Goal: Task Accomplishment & Management: Use online tool/utility

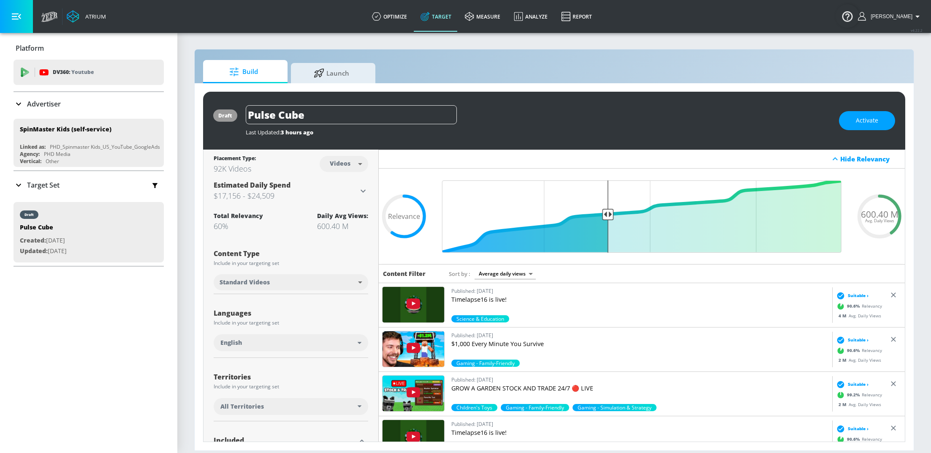
scroll to position [170, 0]
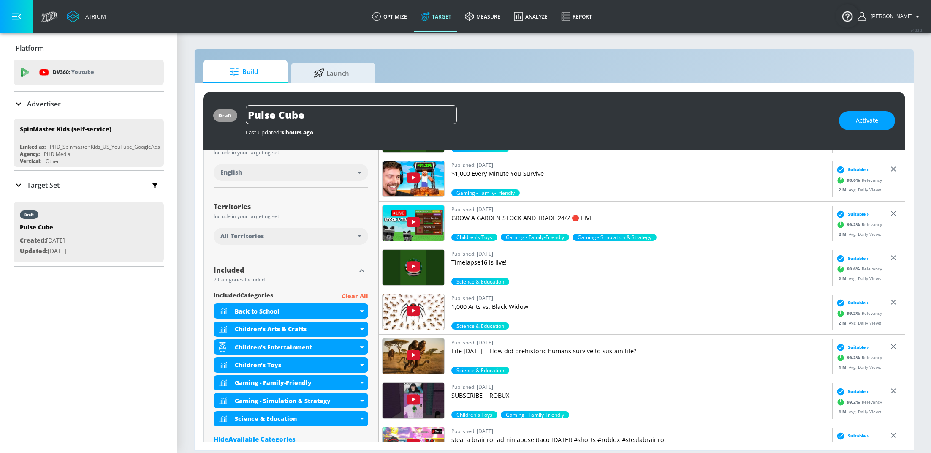
click at [438, 19] on link "Target" at bounding box center [436, 16] width 44 height 30
click at [45, 107] on p "Advertiser" at bounding box center [44, 103] width 34 height 9
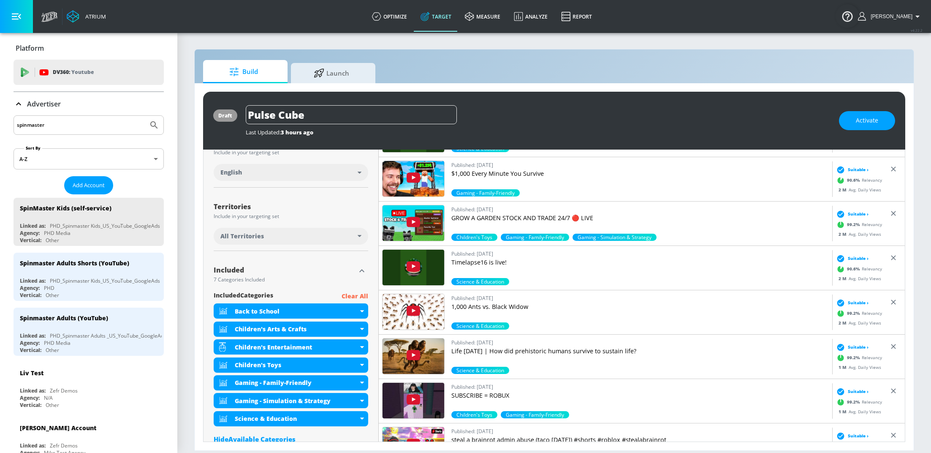
click at [80, 128] on input "spinmaster" at bounding box center [81, 125] width 128 height 11
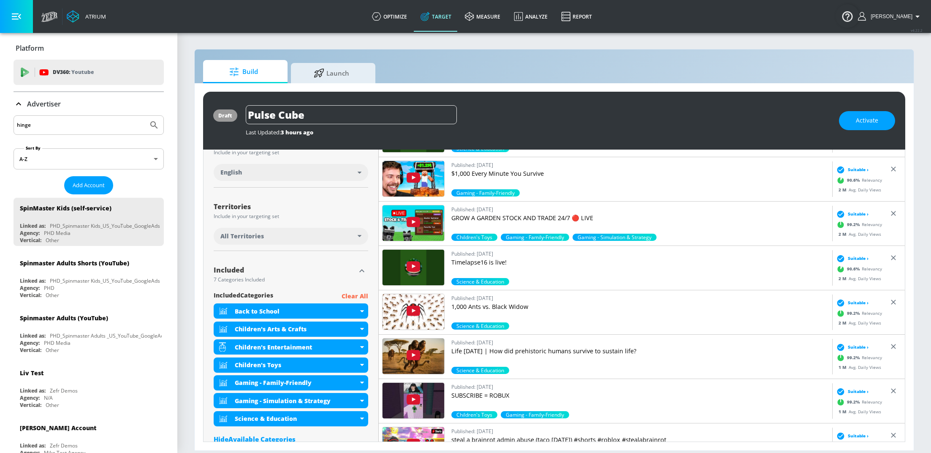
type input "hinge"
click at [145, 116] on button "Submit Search" at bounding box center [154, 125] width 19 height 19
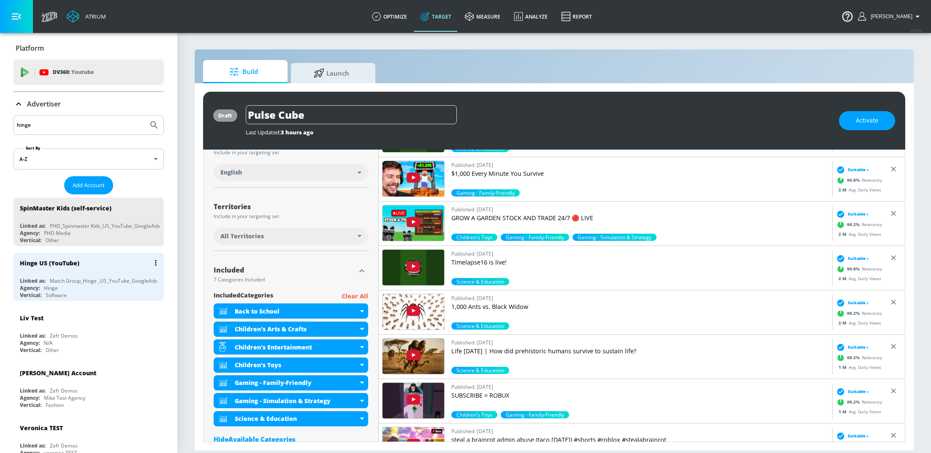
click at [74, 286] on div "Agency: Hinge" at bounding box center [91, 287] width 142 height 7
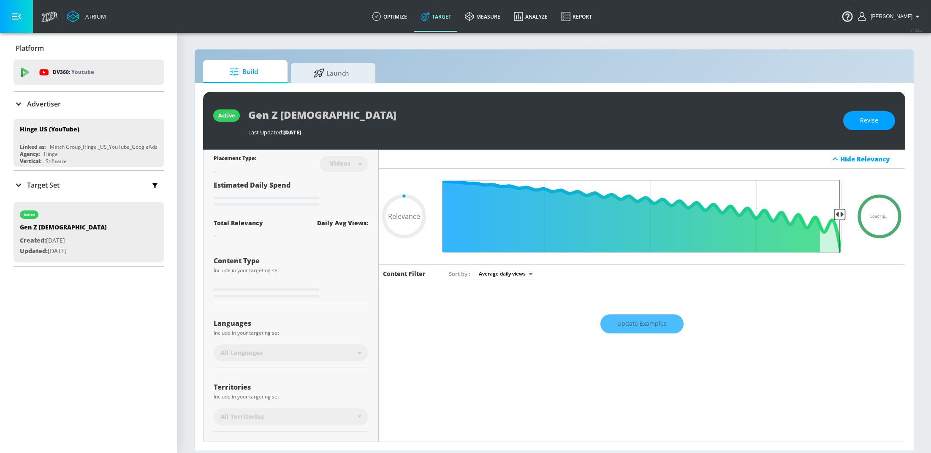
click at [57, 187] on p "Target Set" at bounding box center [43, 184] width 33 height 9
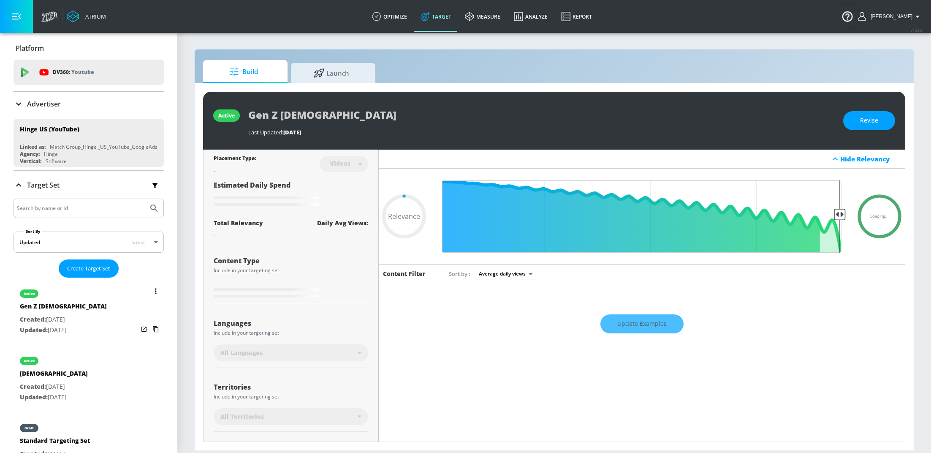
scroll to position [114, 0]
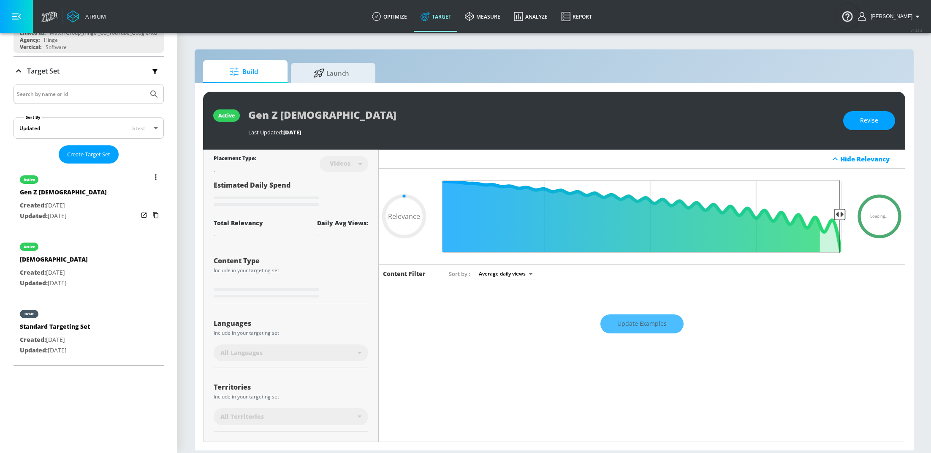
type input "0.62"
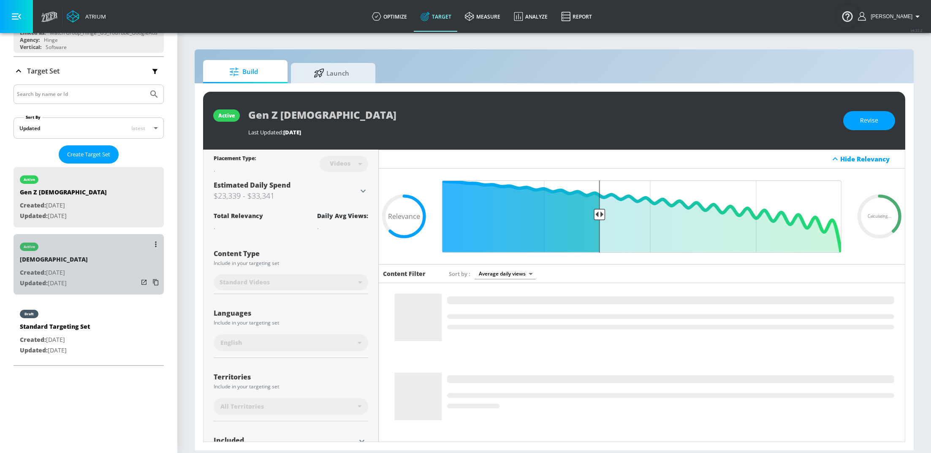
click at [81, 278] on p "Updated: [DATE]" at bounding box center [54, 283] width 68 height 11
type input "[DEMOGRAPHIC_DATA]"
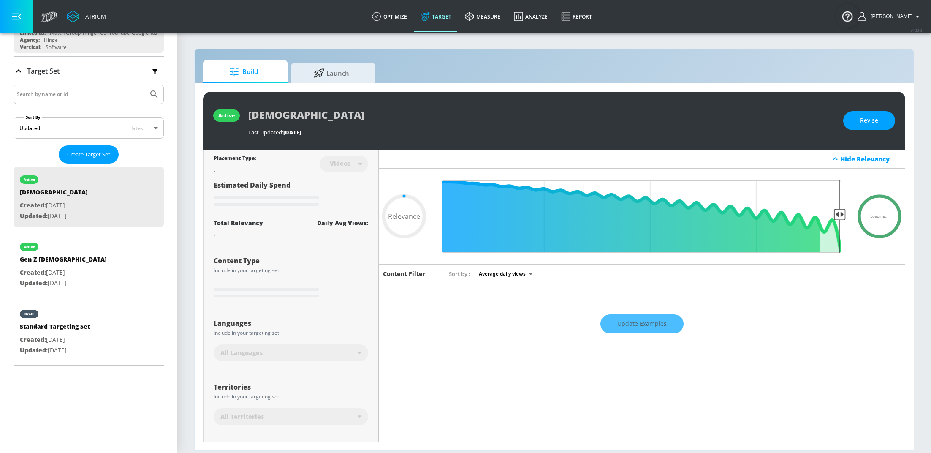
scroll to position [84, 0]
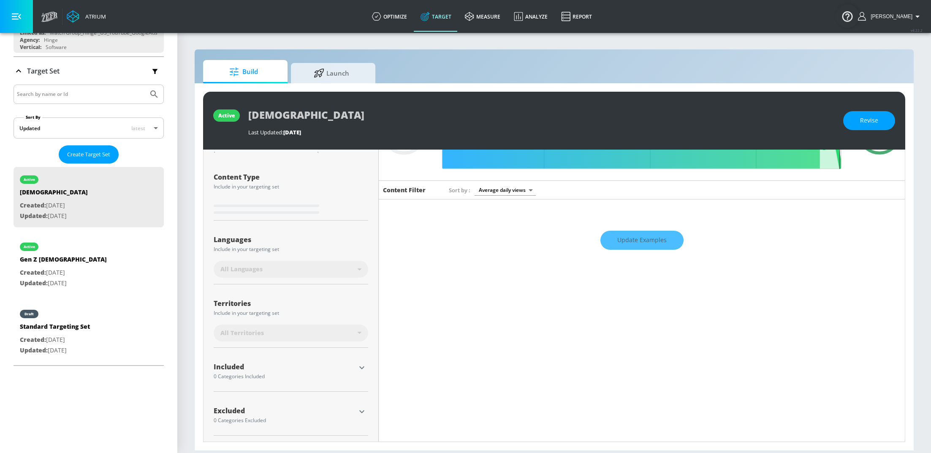
type input "0.7"
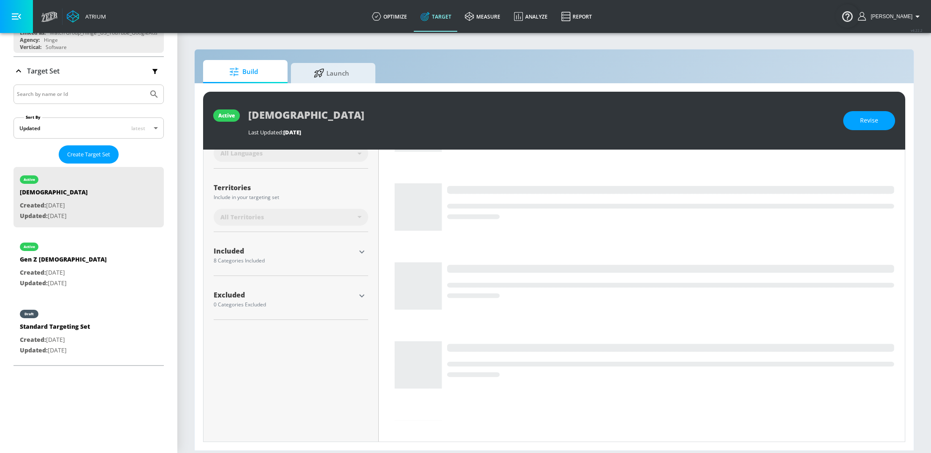
scroll to position [193, 0]
click at [360, 251] on icon "button" at bounding box center [362, 248] width 10 height 10
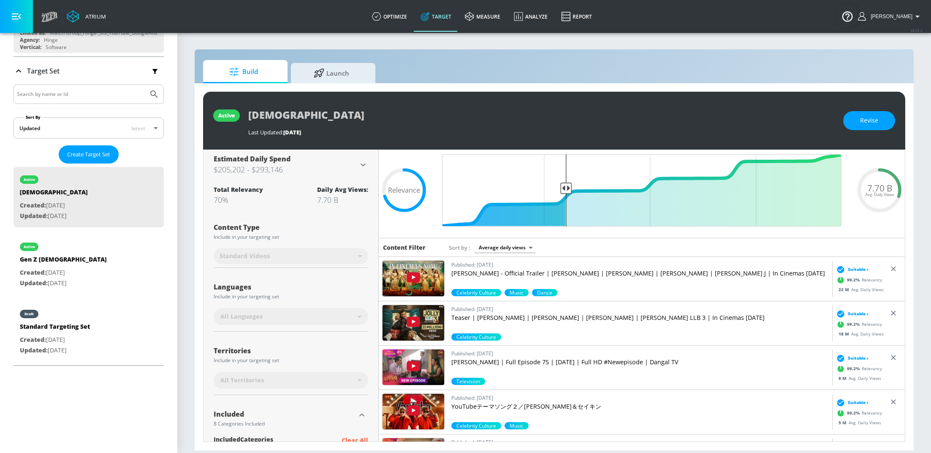
scroll to position [27, 0]
click at [334, 308] on div "All Languages" at bounding box center [291, 315] width 155 height 17
click at [859, 112] on button "Revise" at bounding box center [869, 120] width 52 height 19
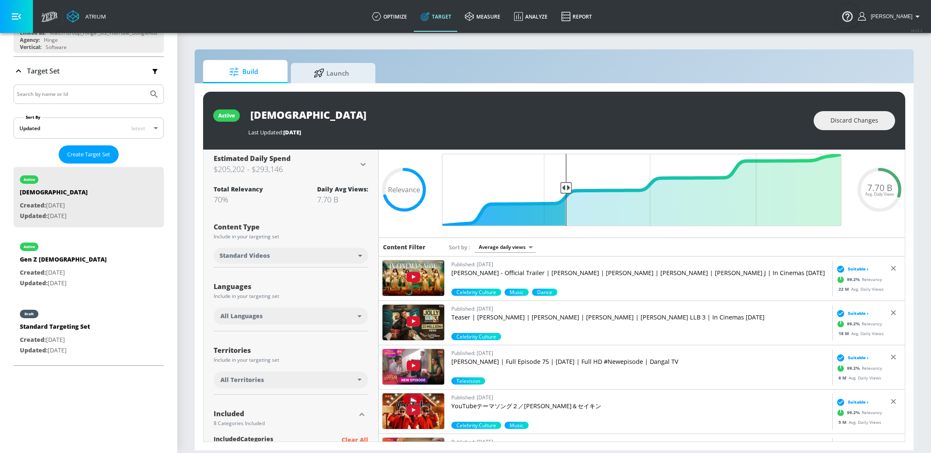
click at [354, 313] on div "All Languages" at bounding box center [288, 316] width 137 height 8
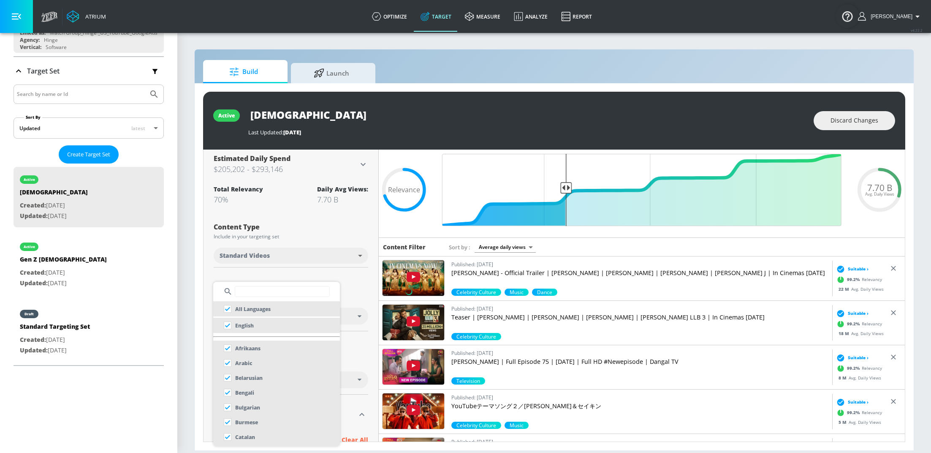
click at [352, 313] on div at bounding box center [465, 226] width 931 height 453
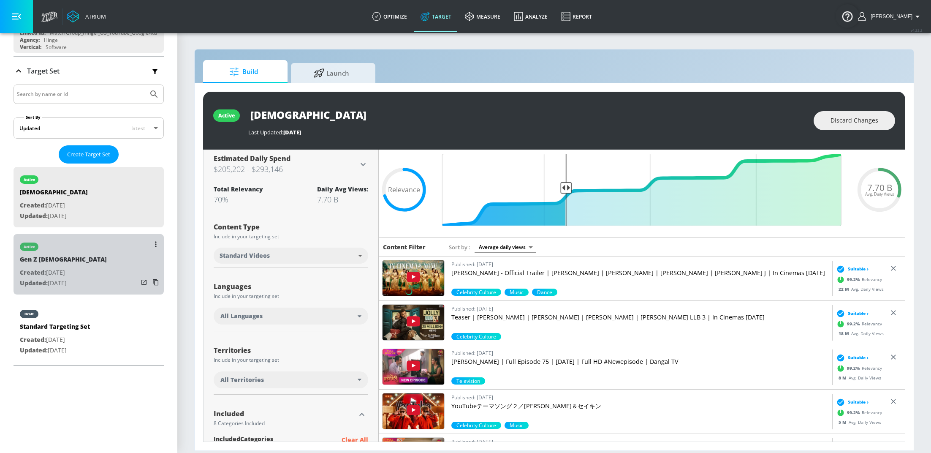
click at [69, 292] on div "active Gen Z [DEMOGRAPHIC_DATA] Created: [DATE] Updated: [DATE]" at bounding box center [89, 264] width 150 height 60
type input "Gen Z [DEMOGRAPHIC_DATA]"
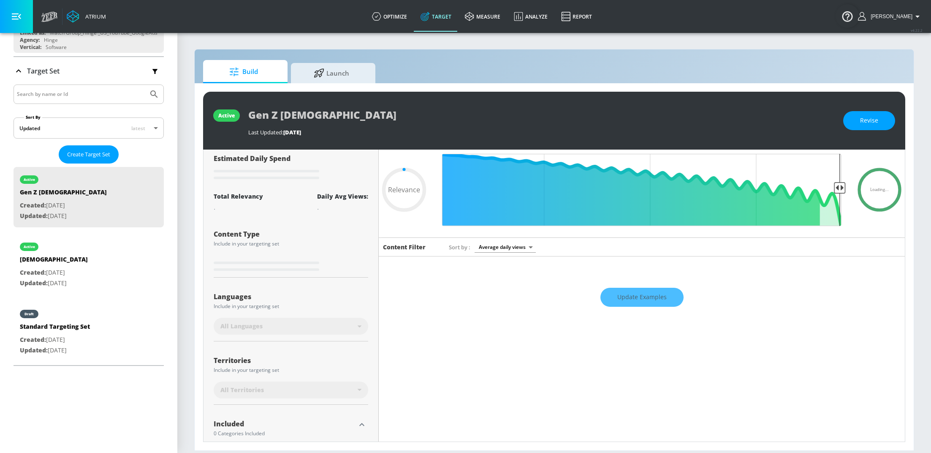
type input "0.62"
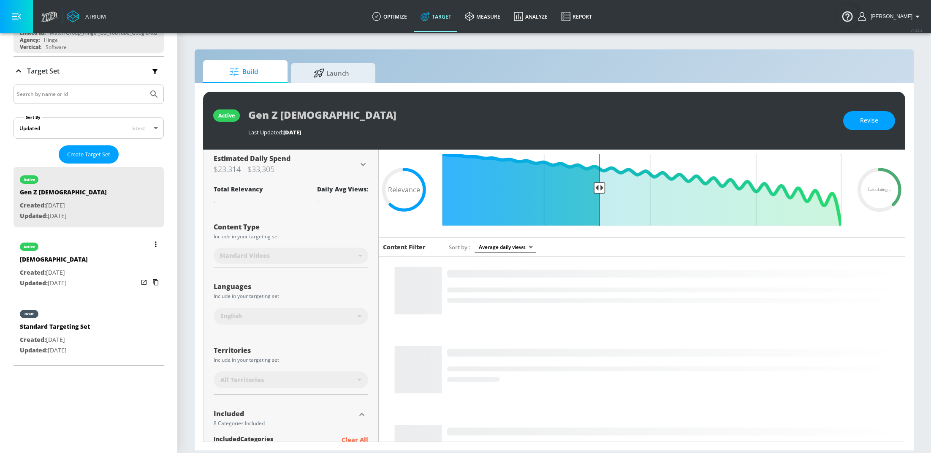
click at [63, 257] on div "[DEMOGRAPHIC_DATA]" at bounding box center [54, 261] width 68 height 12
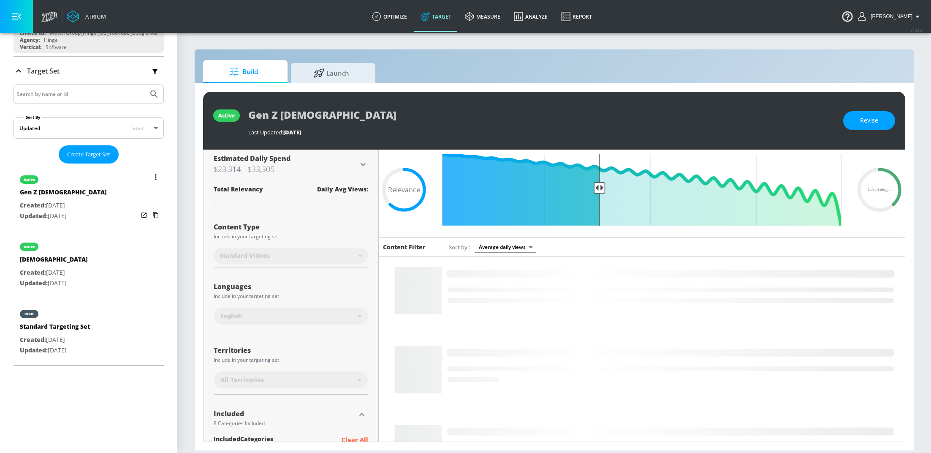
type input "[DEMOGRAPHIC_DATA]"
type input "0.05"
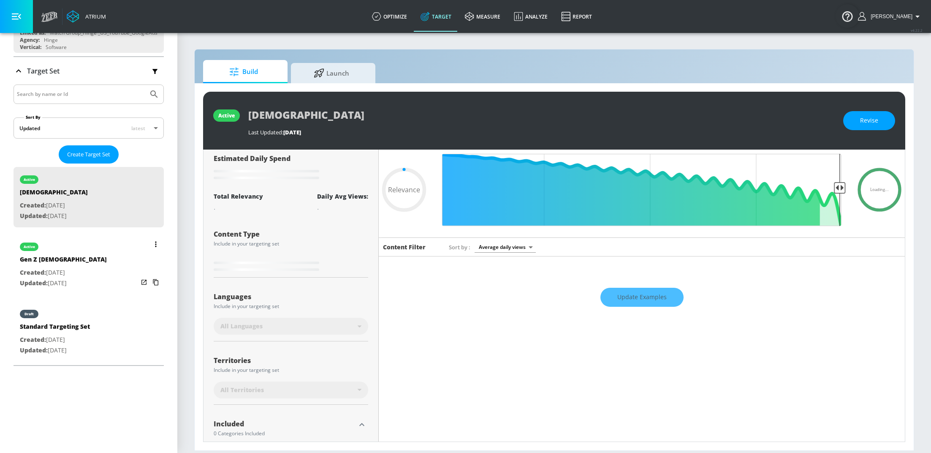
click at [107, 269] on div "active Gen Z [DEMOGRAPHIC_DATA] Created: [DATE] Updated: [DATE]" at bounding box center [89, 264] width 150 height 60
type input "Gen Z [DEMOGRAPHIC_DATA]"
type input "0.62"
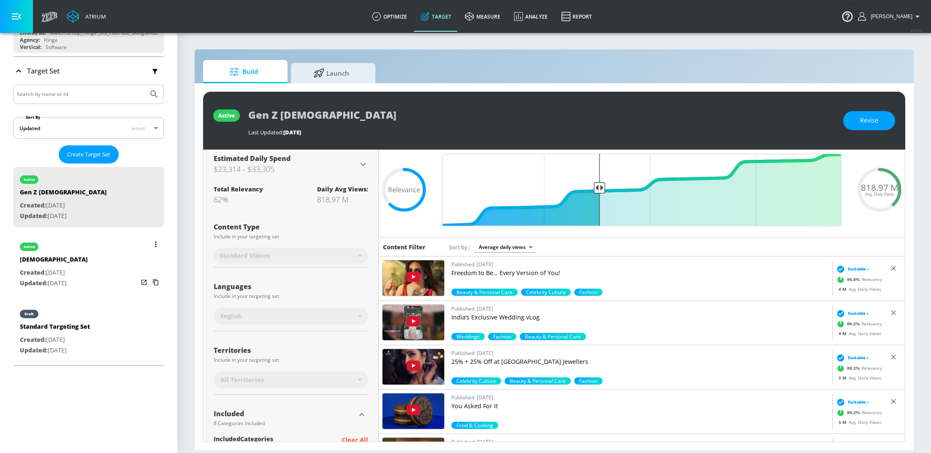
click at [76, 278] on p "Updated: [DATE]" at bounding box center [54, 283] width 68 height 11
type input "[DEMOGRAPHIC_DATA]"
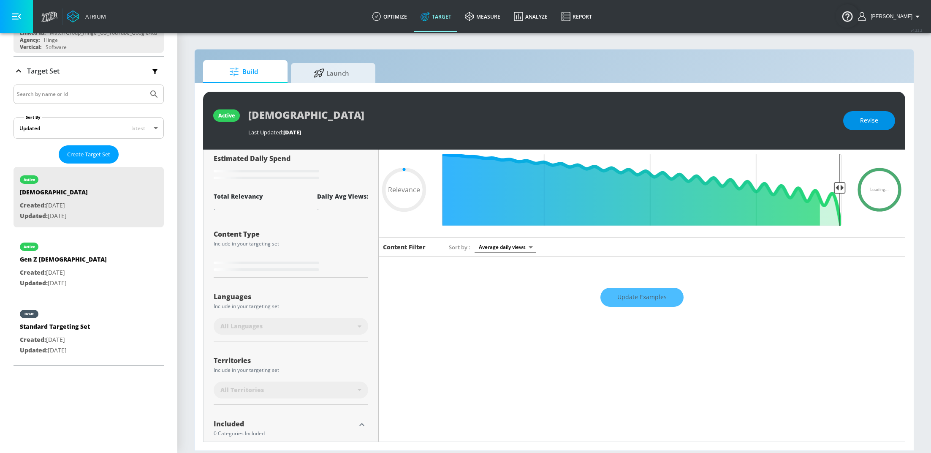
click at [877, 117] on span "Revise" at bounding box center [869, 120] width 18 height 11
click at [358, 325] on icon at bounding box center [360, 326] width 4 height 2
type input "0.7"
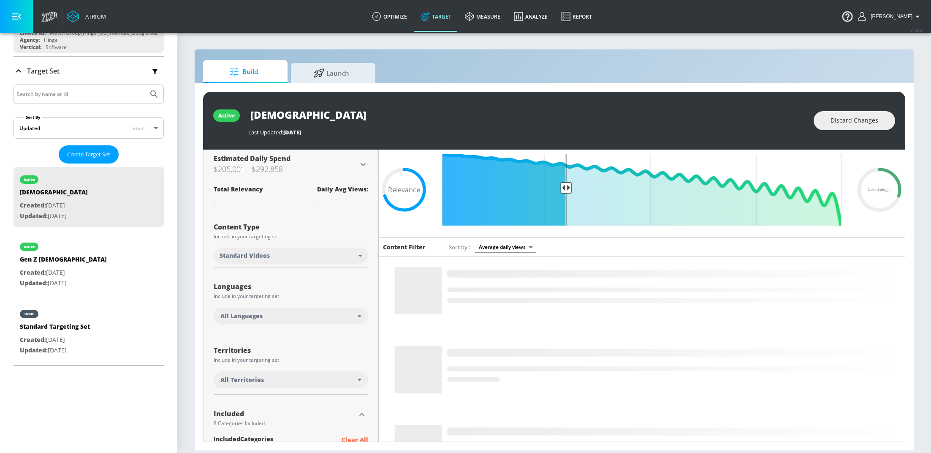
click at [356, 315] on div "All Languages" at bounding box center [288, 316] width 137 height 8
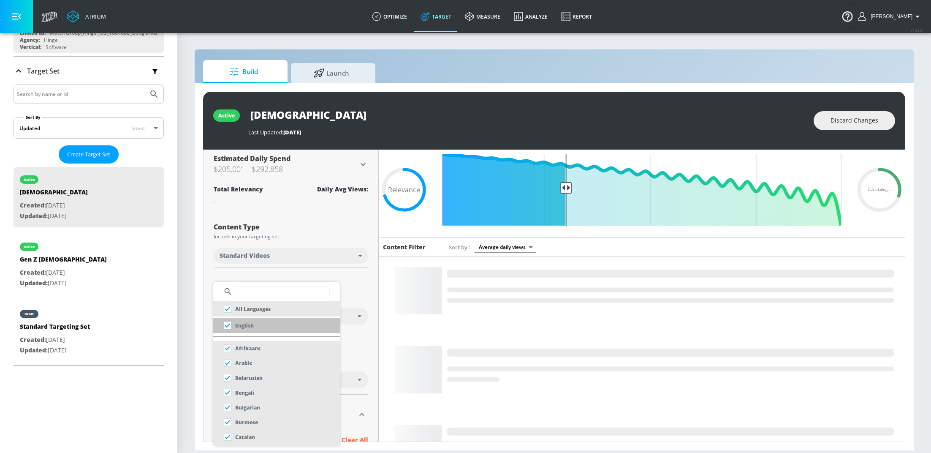
click at [228, 325] on input "checkbox" at bounding box center [227, 325] width 15 height 15
checkbox input "true"
checkbox input "false"
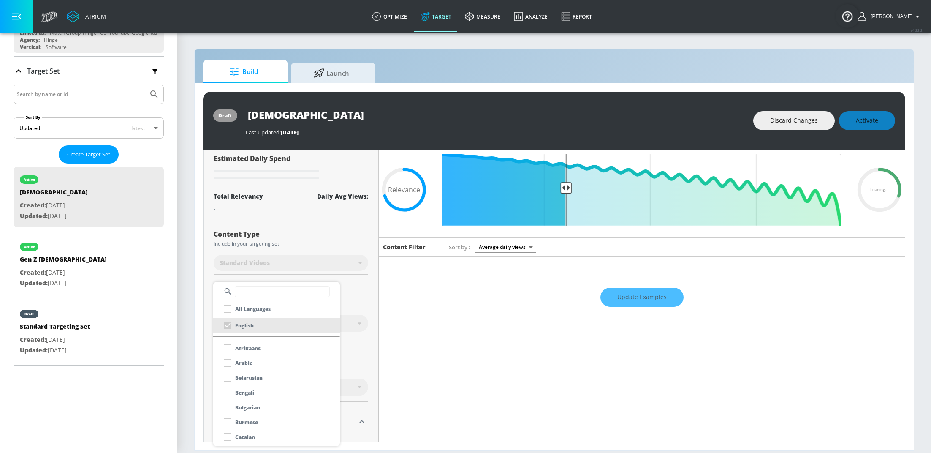
click at [369, 289] on div at bounding box center [465, 226] width 931 height 453
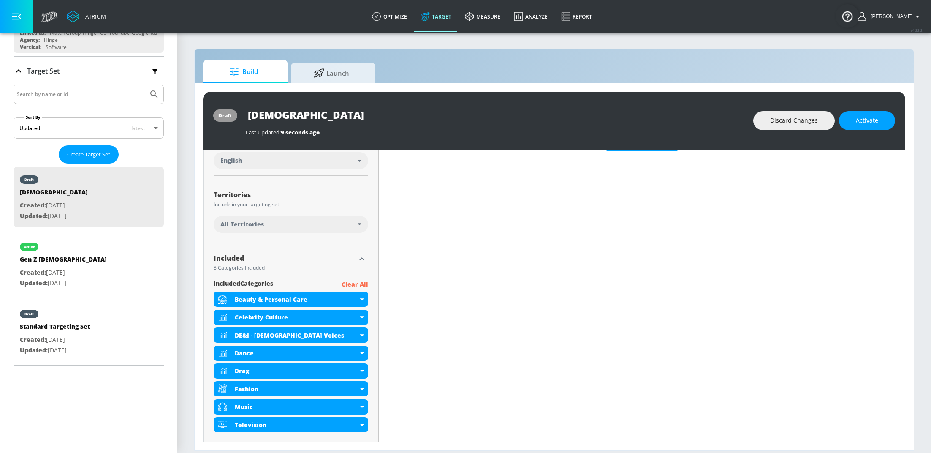
scroll to position [183, 0]
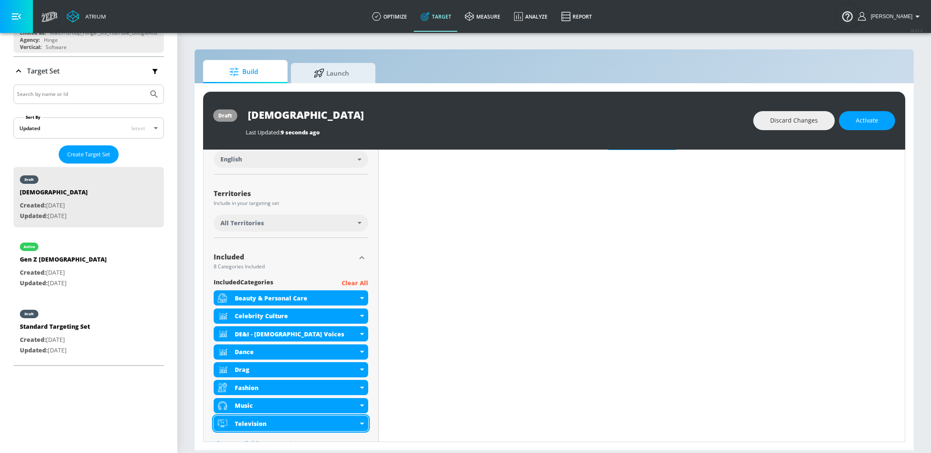
click at [357, 419] on div "Television" at bounding box center [296, 423] width 123 height 8
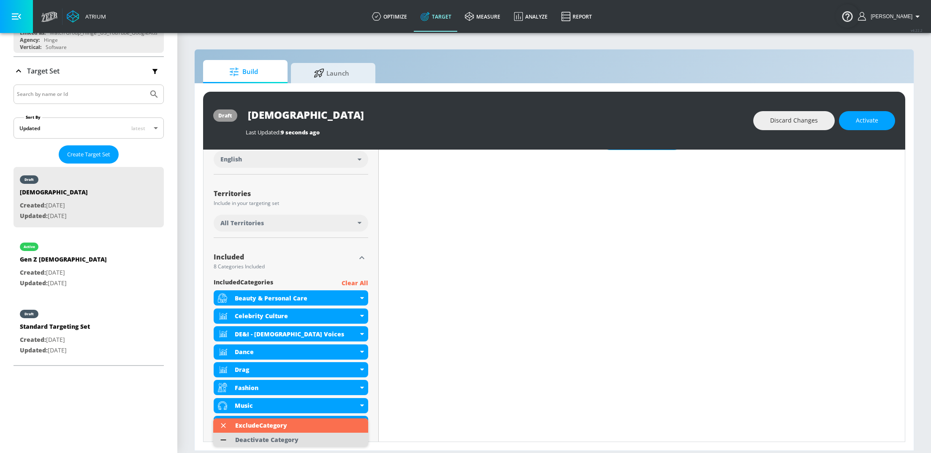
click at [299, 440] on div "Deactivate Category" at bounding box center [267, 439] width 72 height 14
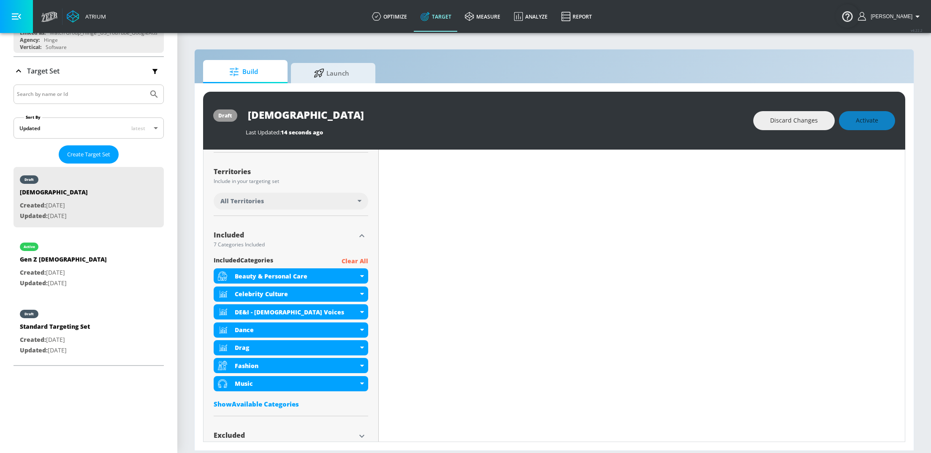
scroll to position [0, 0]
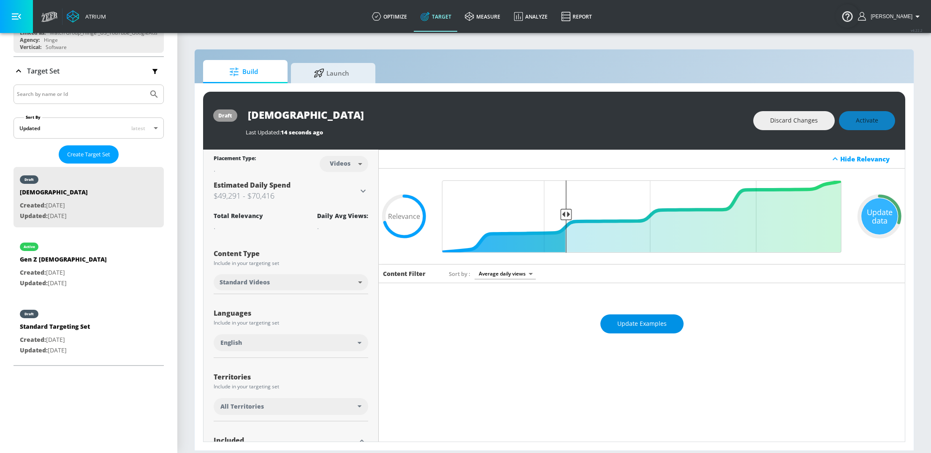
click at [653, 326] on span "Update Examples" at bounding box center [641, 323] width 49 height 11
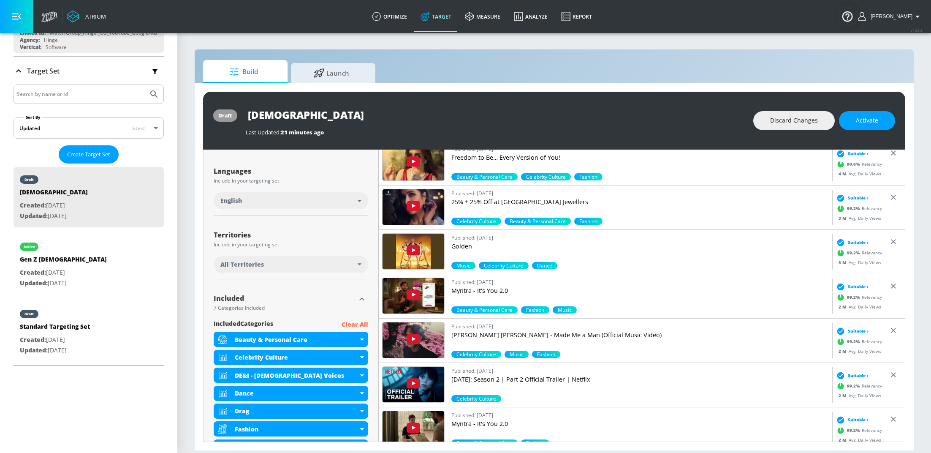
scroll to position [145, 0]
